Goal: Task Accomplishment & Management: Manage account settings

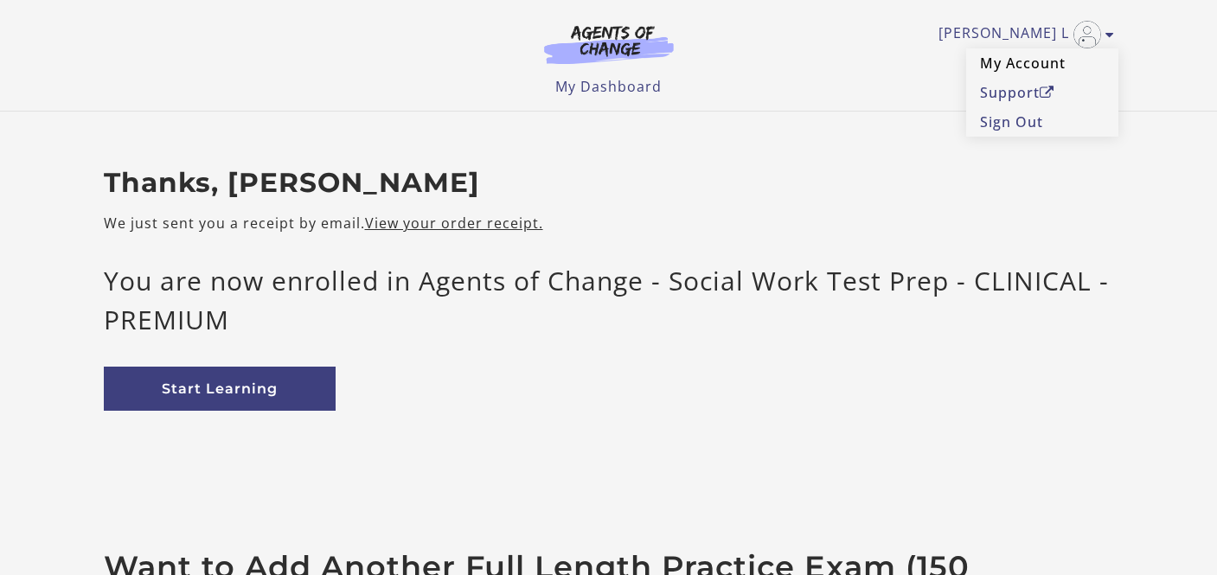
click at [1026, 65] on link "My Account" at bounding box center [1042, 62] width 152 height 29
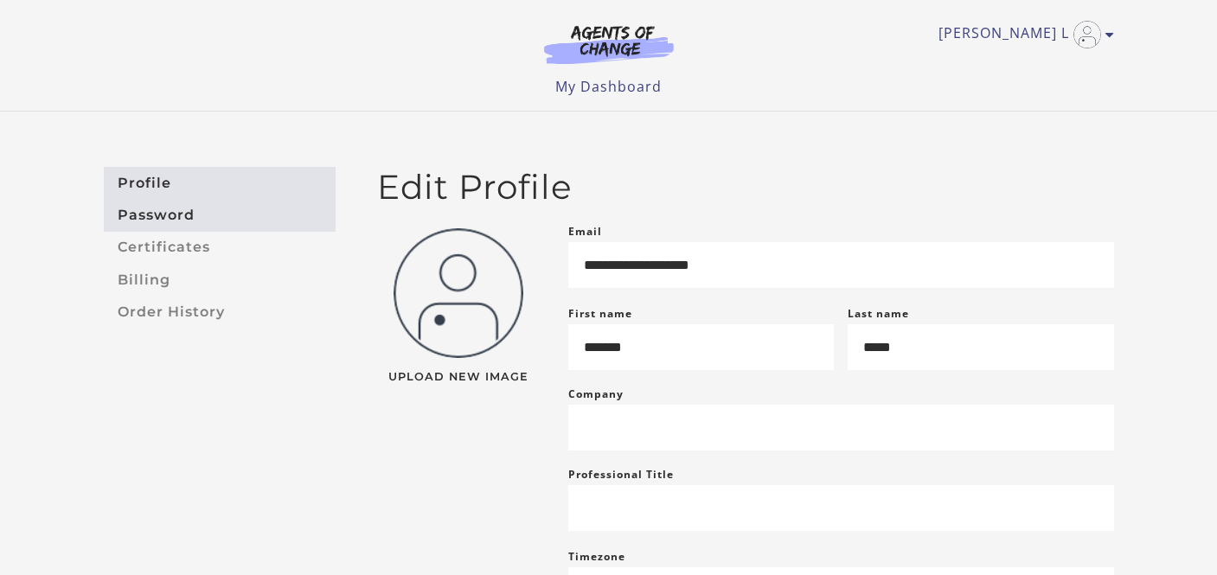
click at [181, 208] on link "Password" at bounding box center [220, 215] width 232 height 32
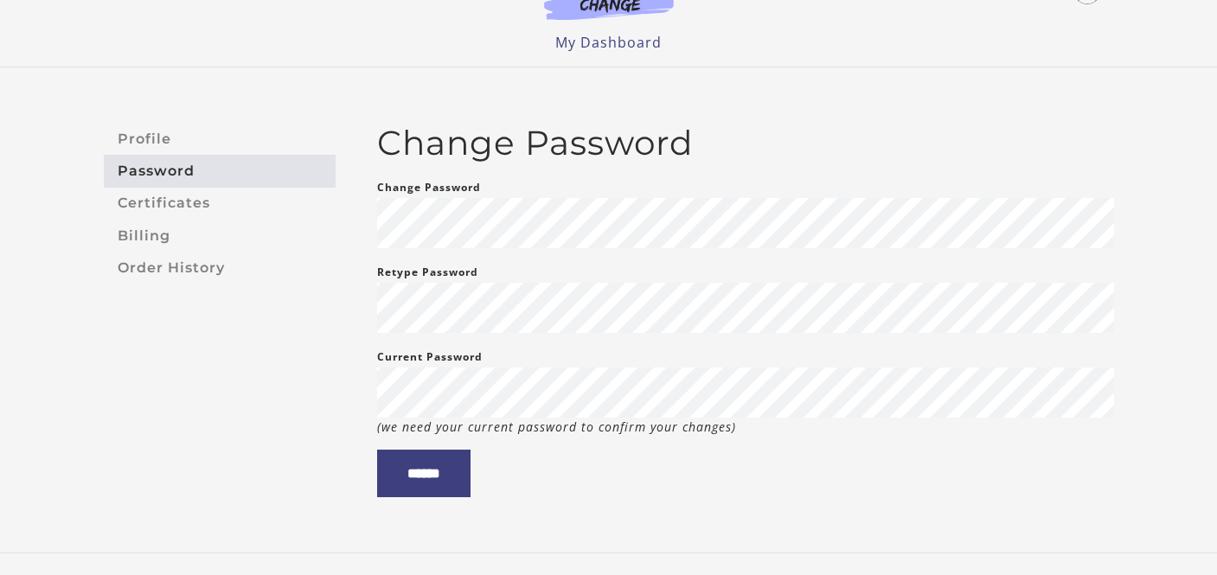
scroll to position [14, 0]
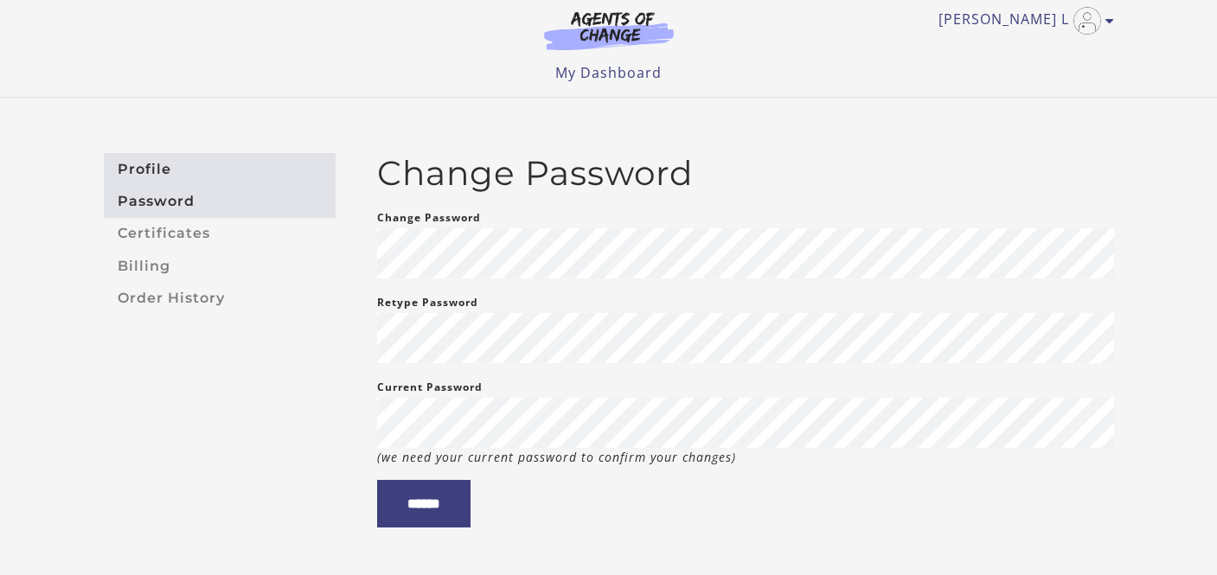
click at [156, 173] on link "Profile" at bounding box center [220, 169] width 232 height 32
